Goal: Task Accomplishment & Management: Manage account settings

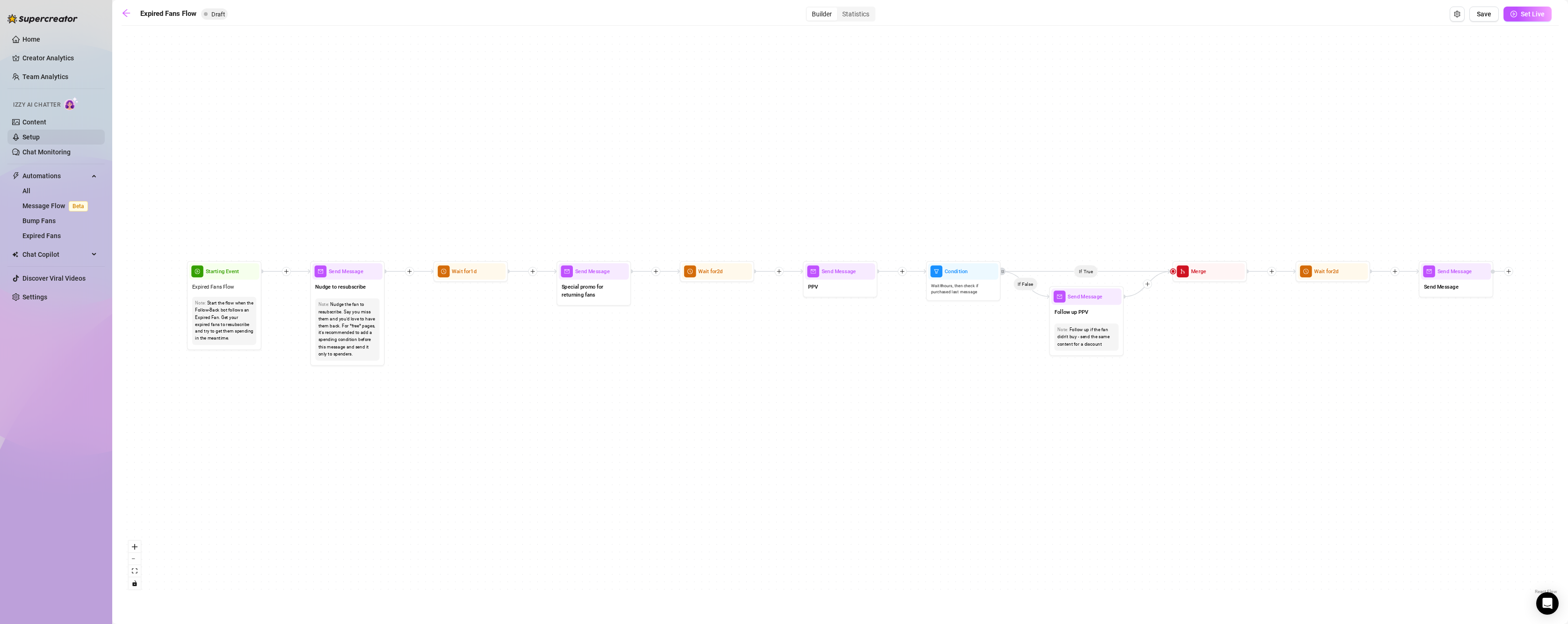
click at [27, 141] on link "Setup" at bounding box center [31, 137] width 17 height 7
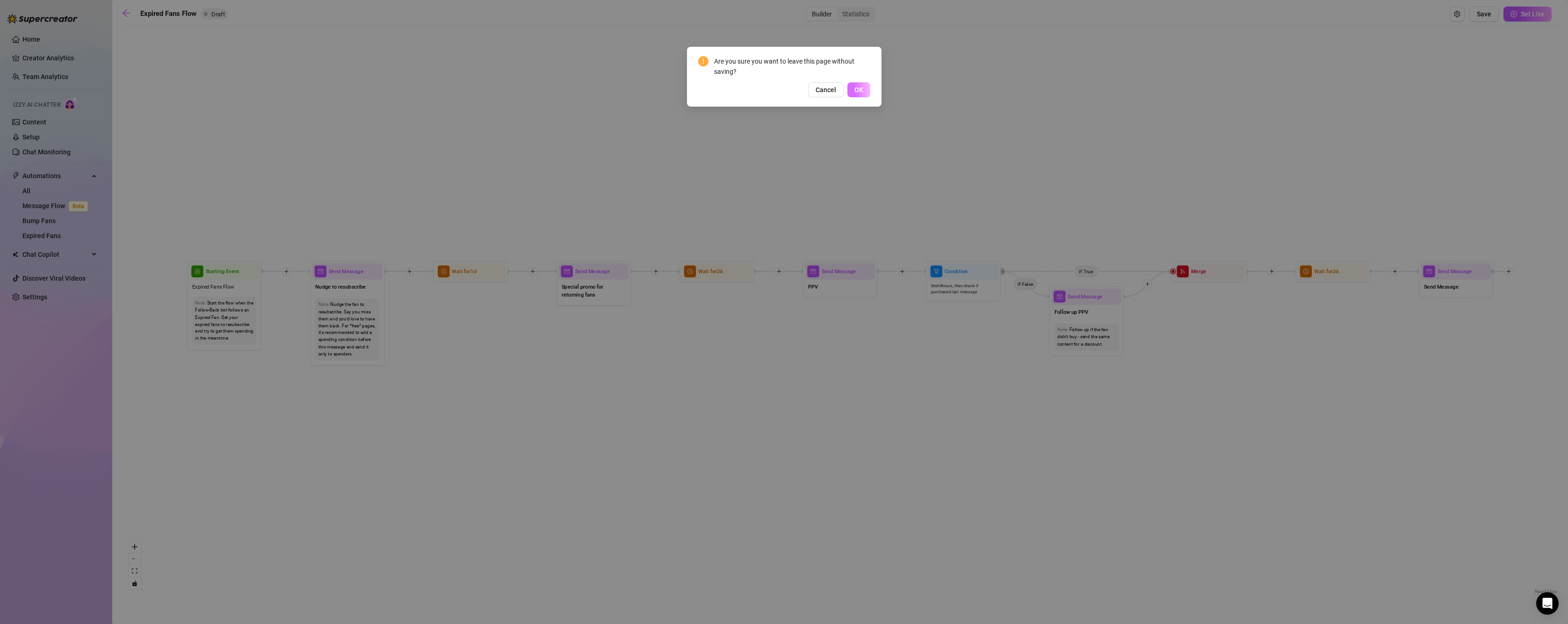
click at [856, 91] on span "OK" at bounding box center [859, 89] width 9 height 7
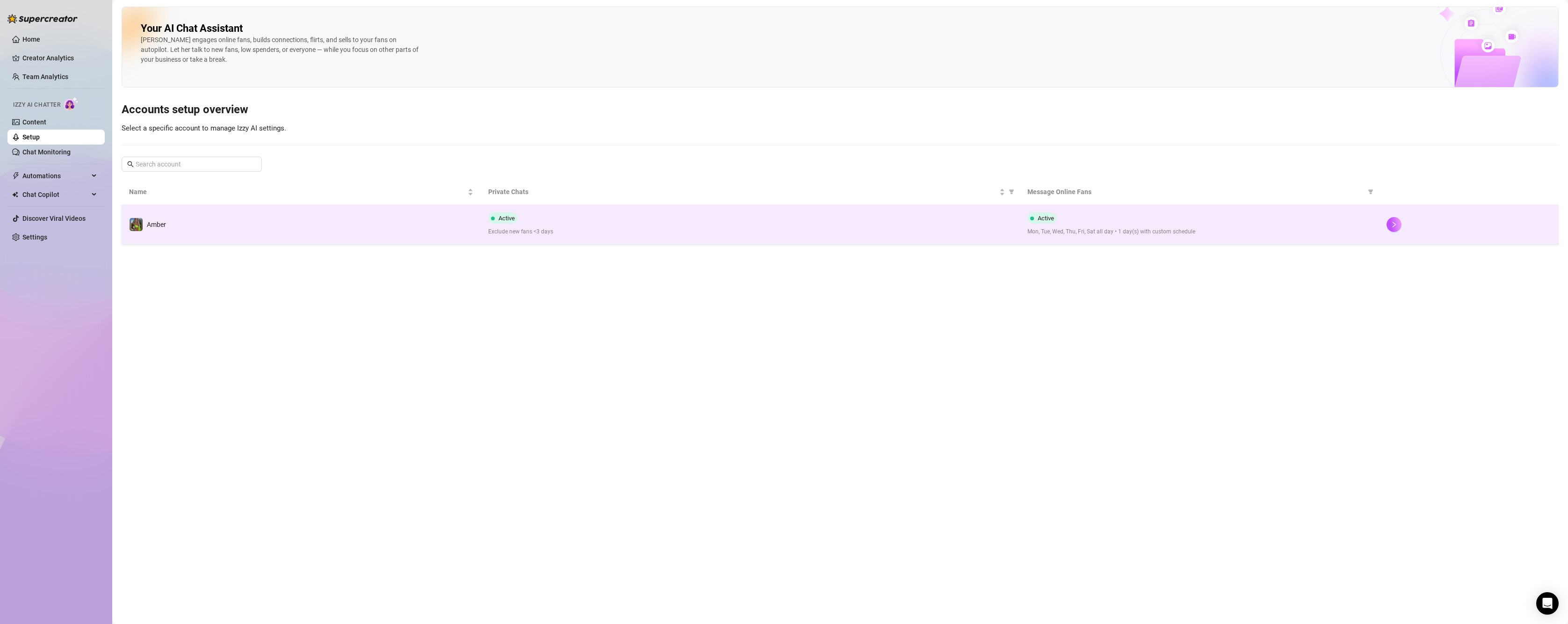
click at [531, 236] on span "Exclude new fans <3 days" at bounding box center [750, 231] width 523 height 9
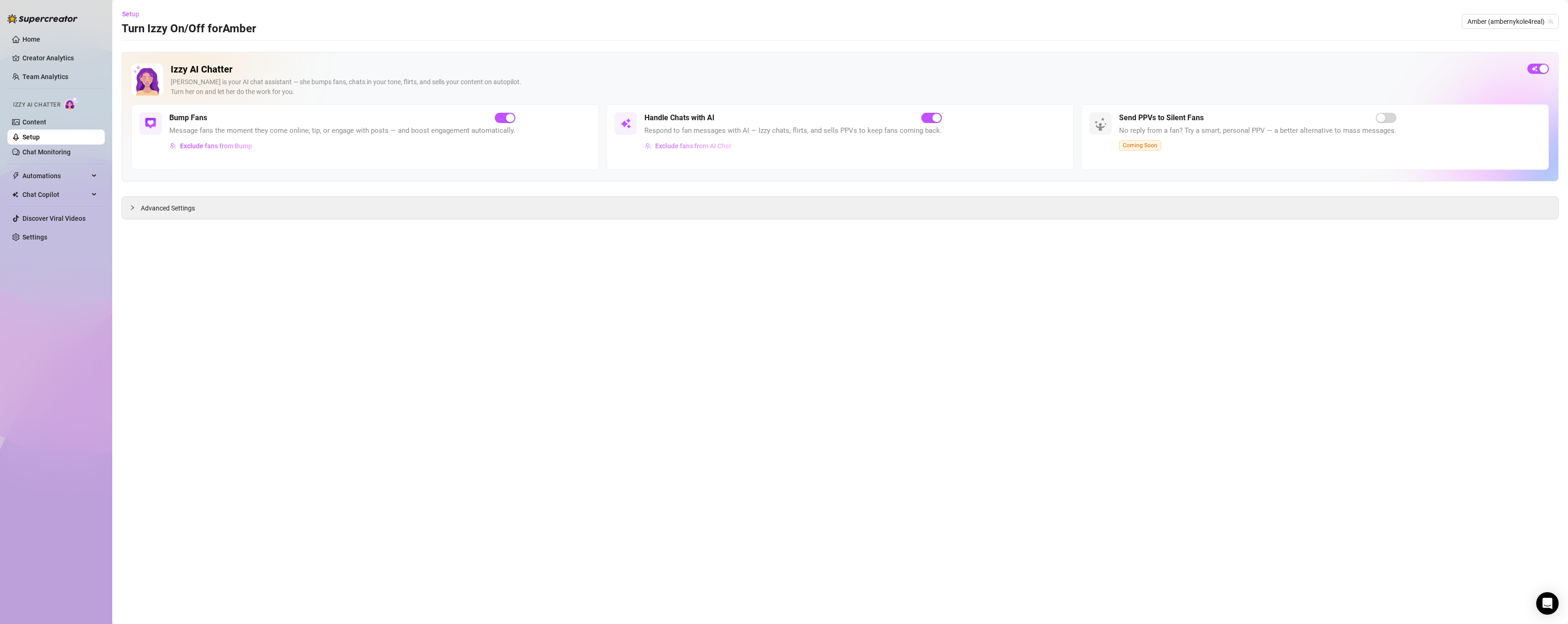
click at [712, 149] on span "Exclude fans from AI Chat" at bounding box center [693, 146] width 76 height 7
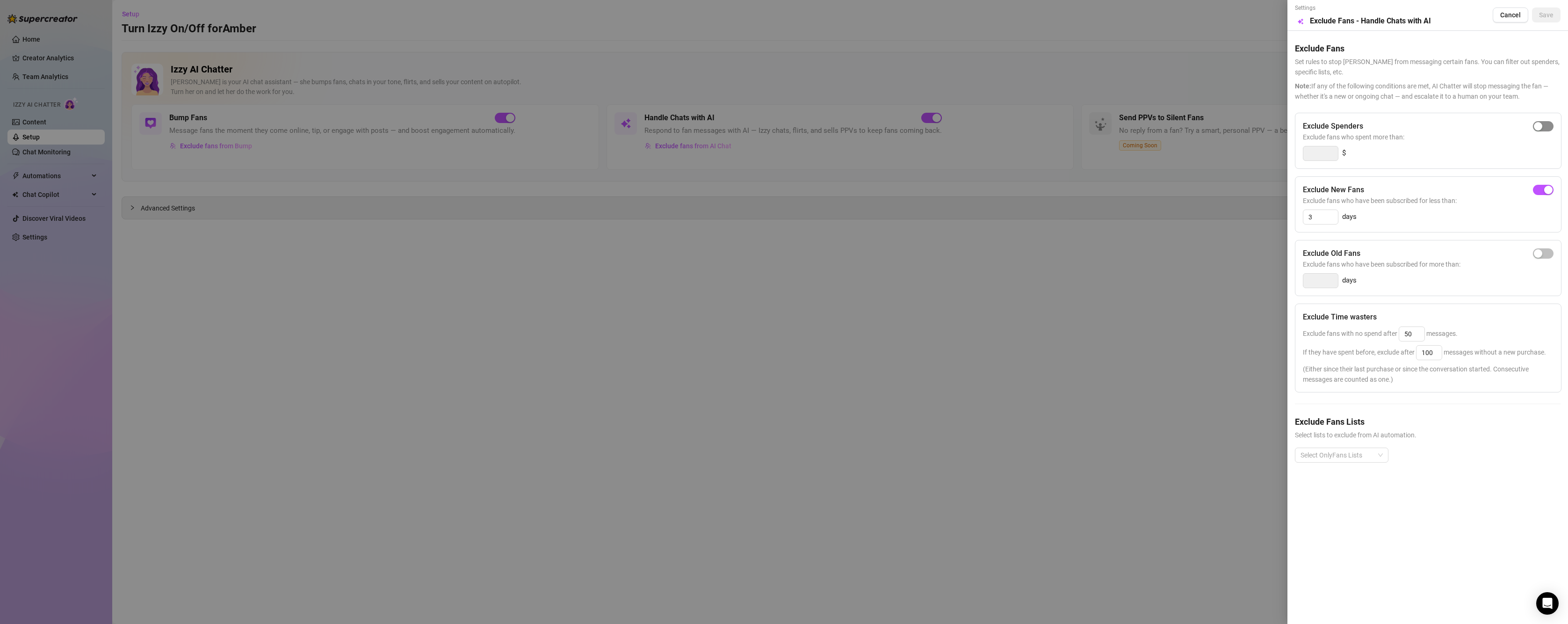
click at [1549, 126] on span "button" at bounding box center [1543, 126] width 21 height 10
drag, startPoint x: 1329, startPoint y: 156, endPoint x: 1312, endPoint y: 152, distance: 17.5
click at [1312, 152] on input "300" at bounding box center [1320, 153] width 35 height 14
click at [1326, 154] on input "003" at bounding box center [1320, 153] width 35 height 14
drag, startPoint x: 1326, startPoint y: 154, endPoint x: 1301, endPoint y: 150, distance: 25.3
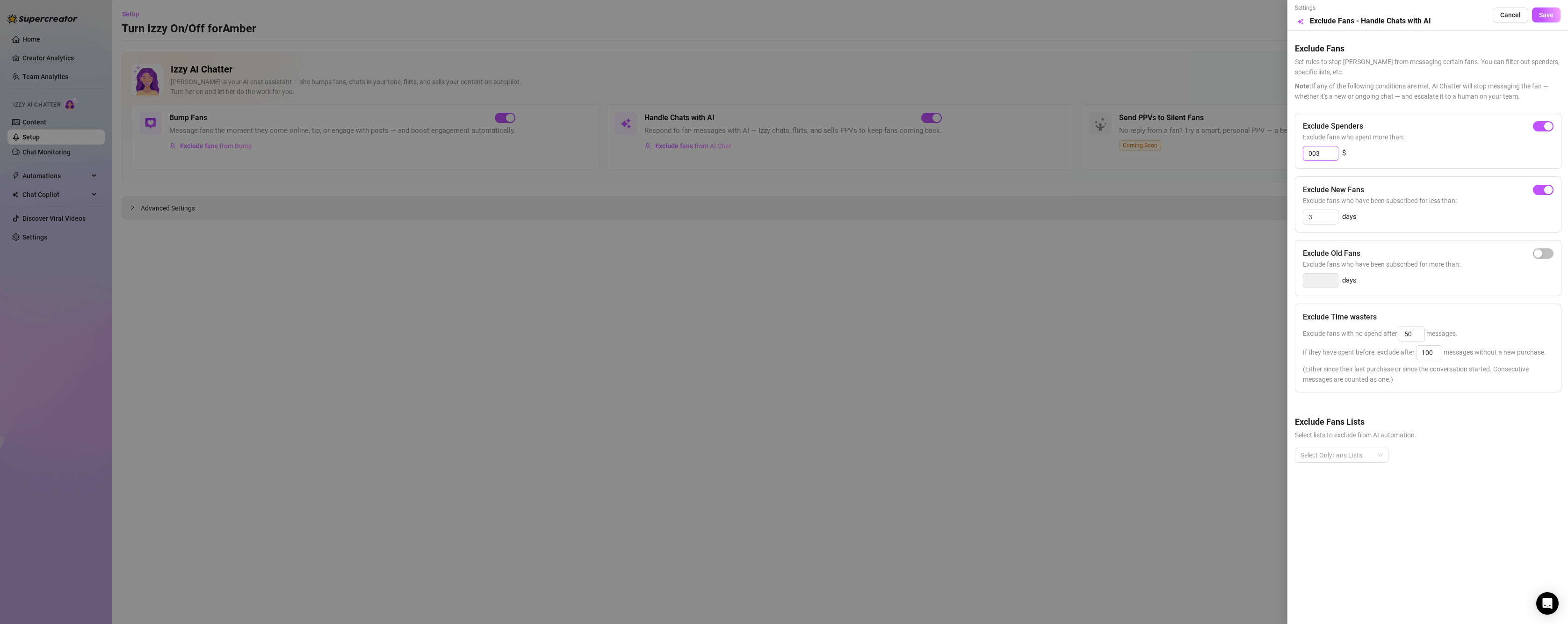
click at [1301, 150] on div "Exclude Spenders Exclude fans who spent more than: 003 $" at bounding box center [1428, 141] width 267 height 56
type input "5"
click at [1543, 125] on span "button" at bounding box center [1543, 126] width 21 height 10
drag, startPoint x: 1325, startPoint y: 155, endPoint x: 1298, endPoint y: 153, distance: 27.1
click at [1298, 153] on div "Exclude Spenders Exclude fans who spent more than: 300 $" at bounding box center [1428, 141] width 267 height 56
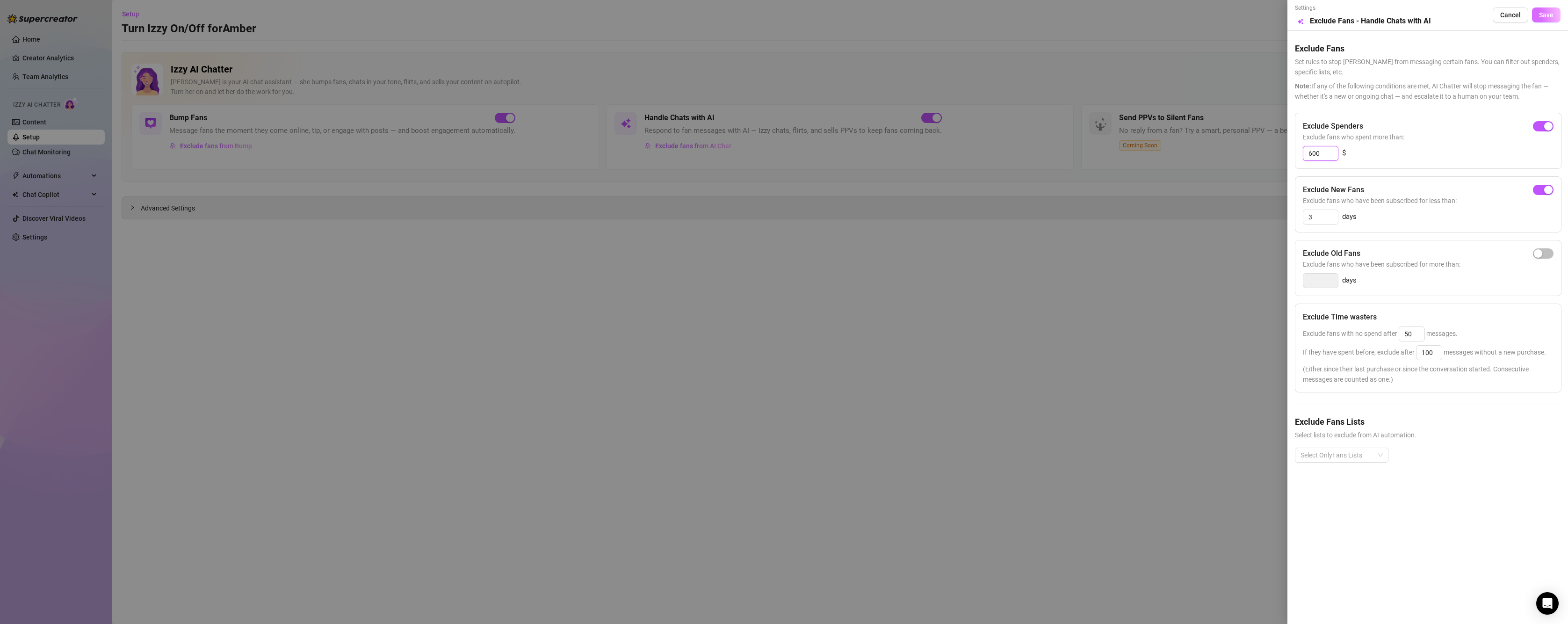
type input "600"
click at [1544, 18] on span "Save" at bounding box center [1546, 15] width 15 height 7
